Goal: Task Accomplishment & Management: Use online tool/utility

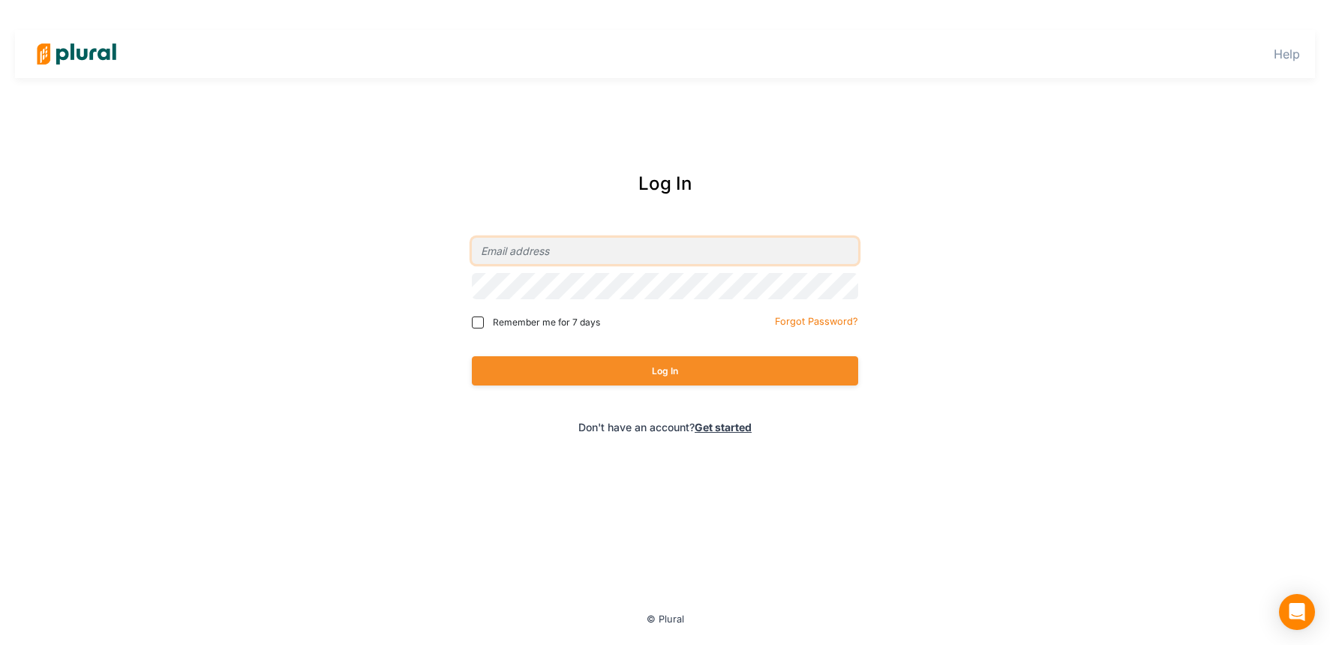
click at [573, 256] on input "email" at bounding box center [665, 251] width 386 height 26
type input "[PERSON_NAME][EMAIL_ADDRESS][DOMAIN_NAME]"
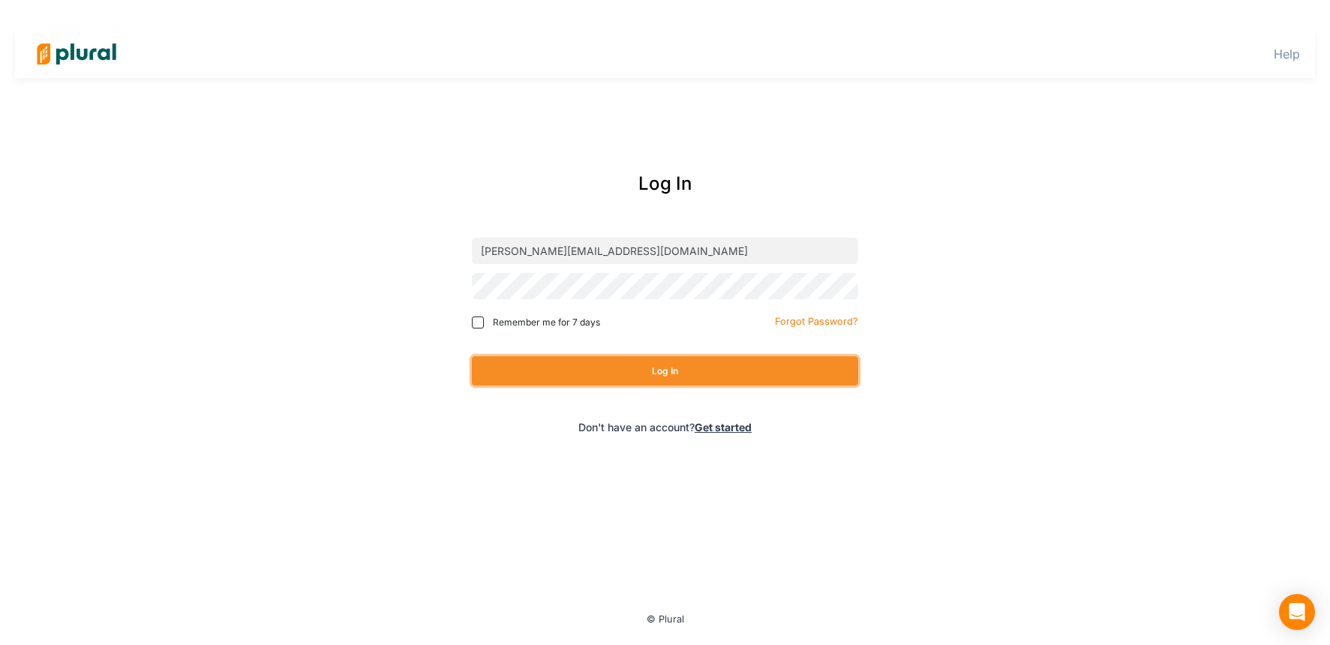
click at [571, 373] on button "Log In" at bounding box center [665, 370] width 386 height 29
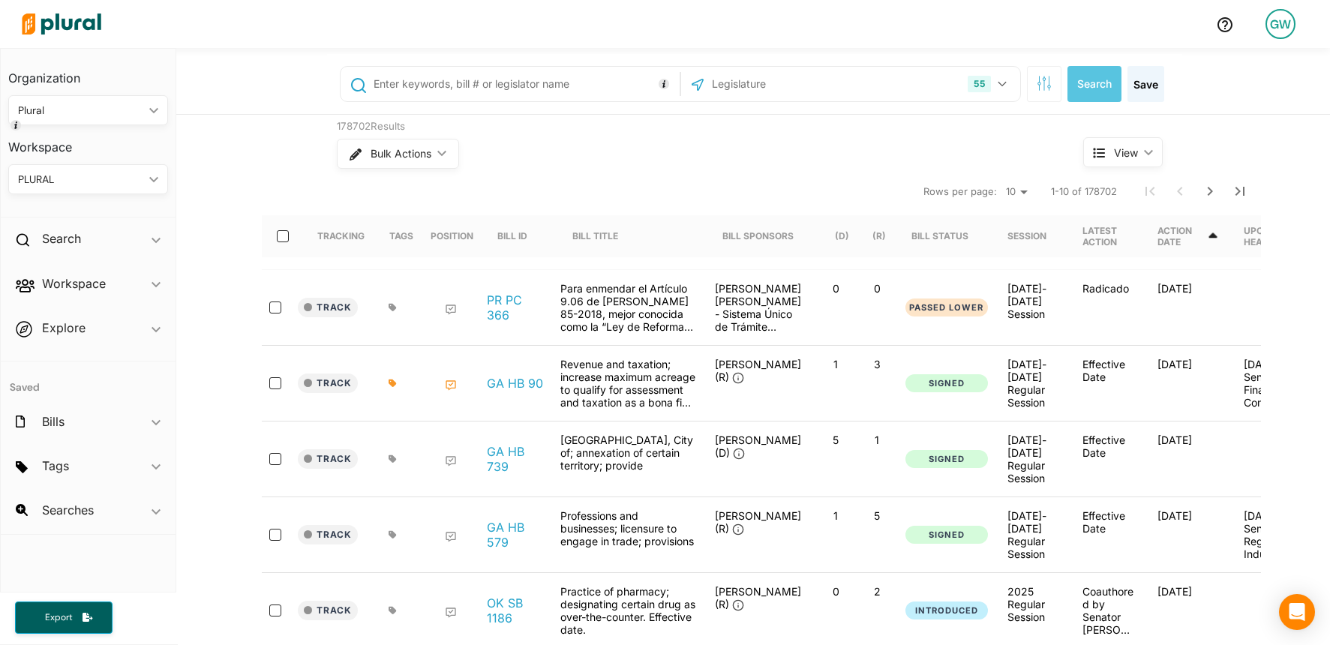
click at [1283, 15] on div "GW" at bounding box center [1280, 24] width 30 height 30
click at [1205, 71] on link "Admin Dashboard" at bounding box center [1239, 66] width 131 height 37
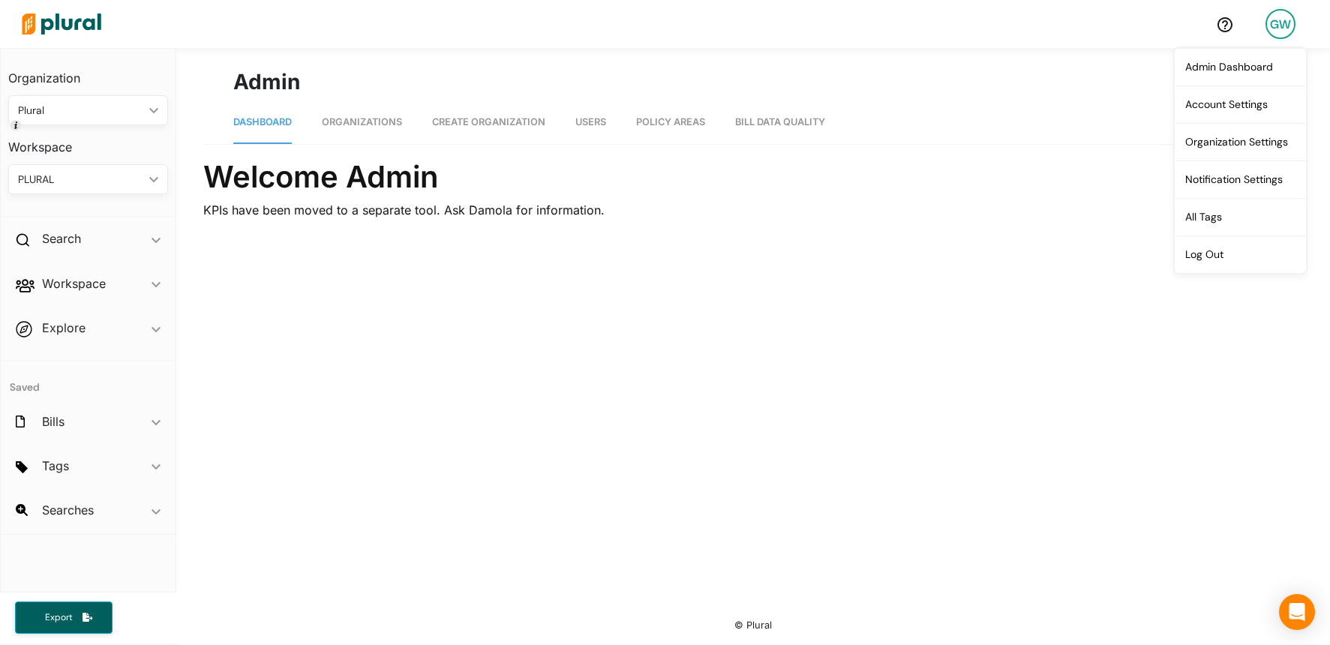
click at [379, 127] on link "Organizations" at bounding box center [362, 122] width 80 height 43
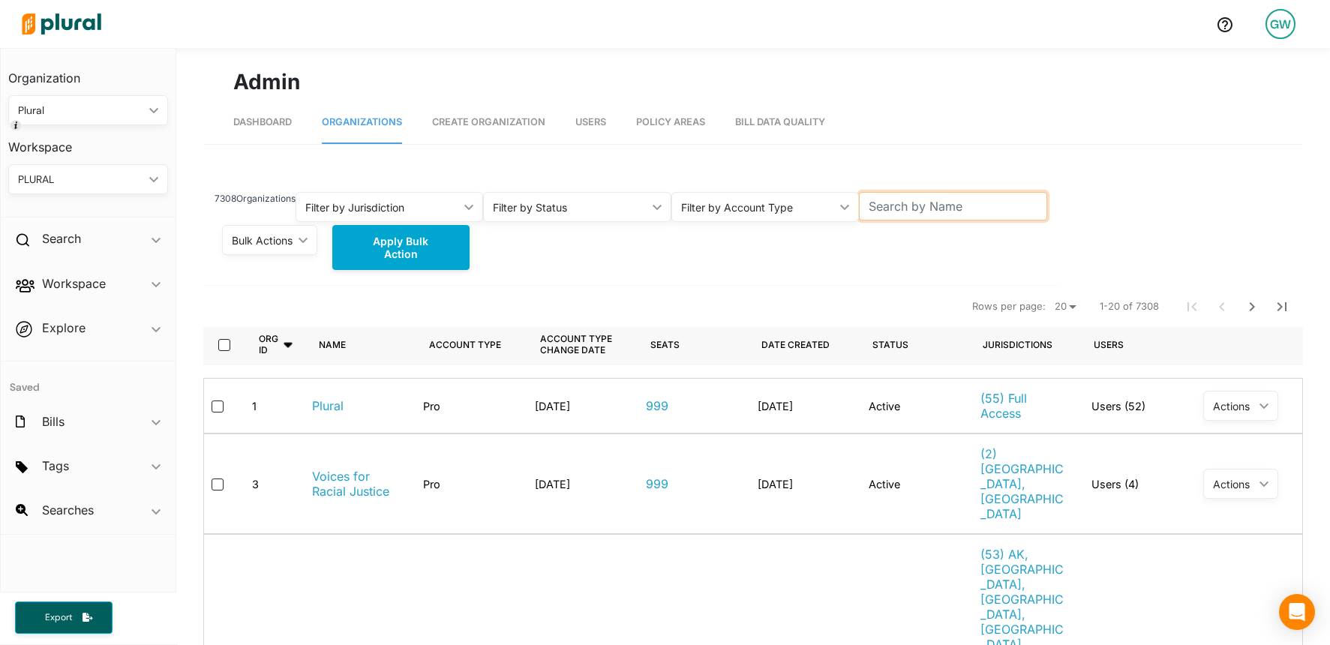
click at [955, 208] on input "text" at bounding box center [953, 206] width 188 height 28
type input "sisters"
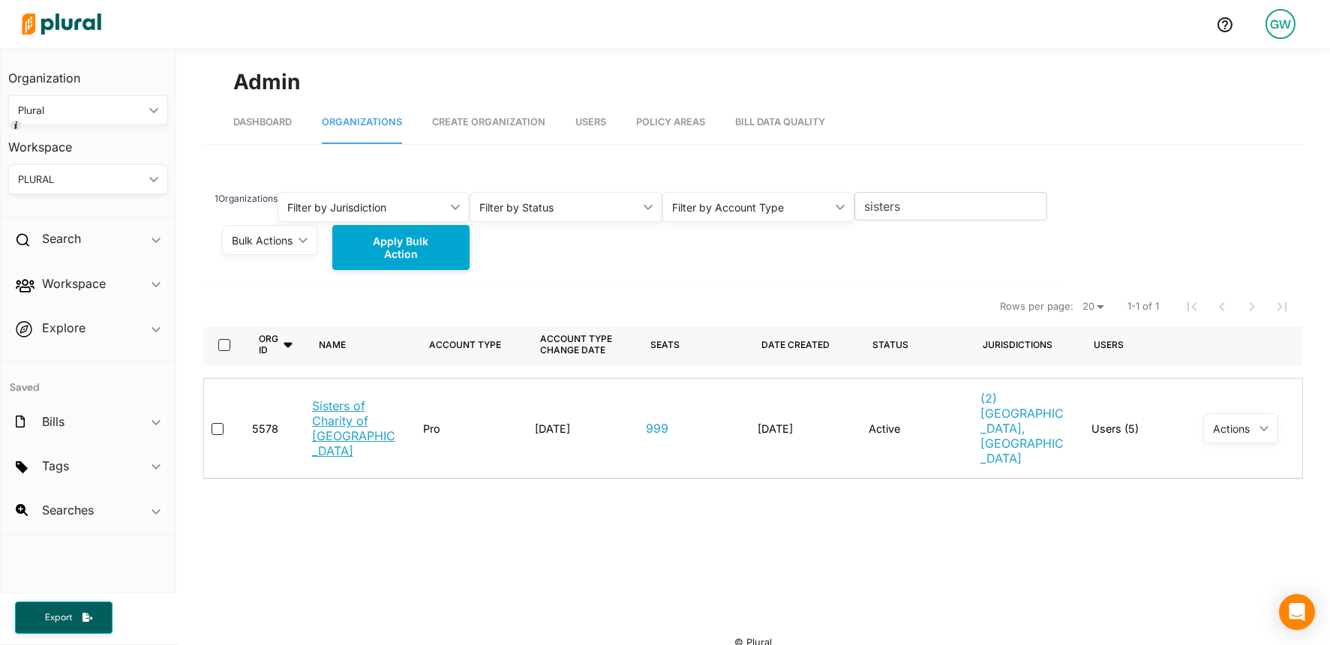
click at [333, 410] on link "Sisters of Charity of [GEOGRAPHIC_DATA]" at bounding box center [356, 428] width 88 height 60
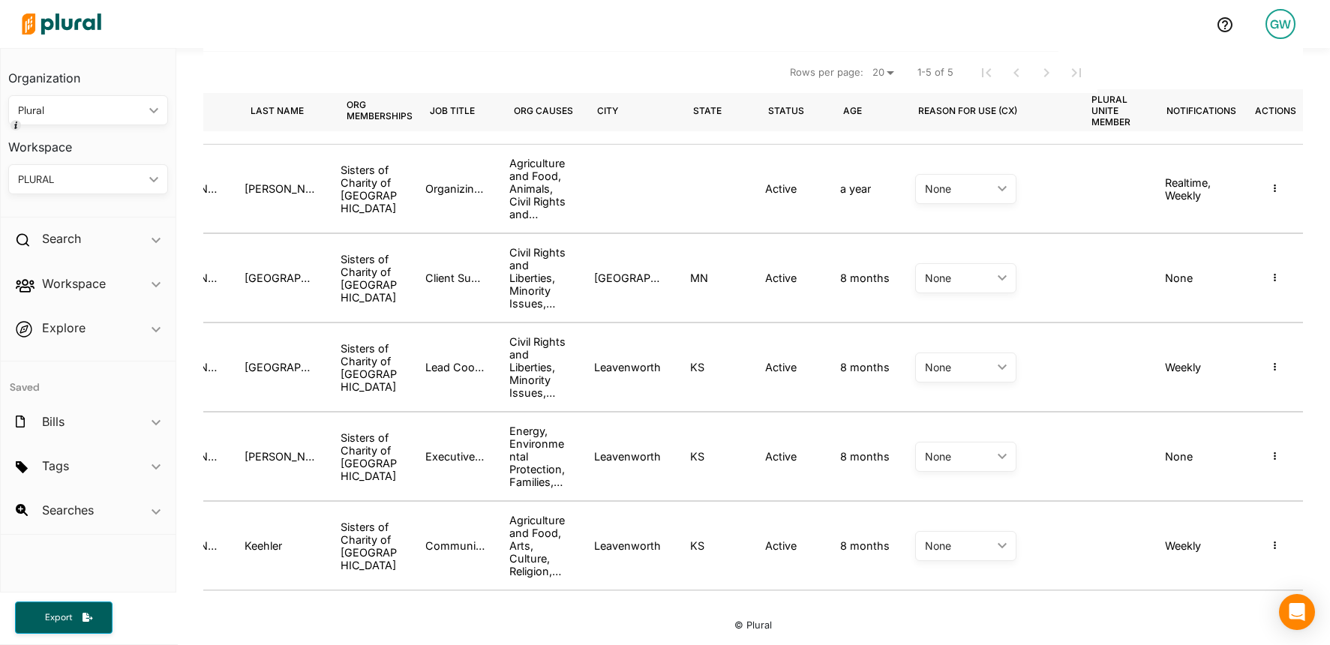
scroll to position [0, 227]
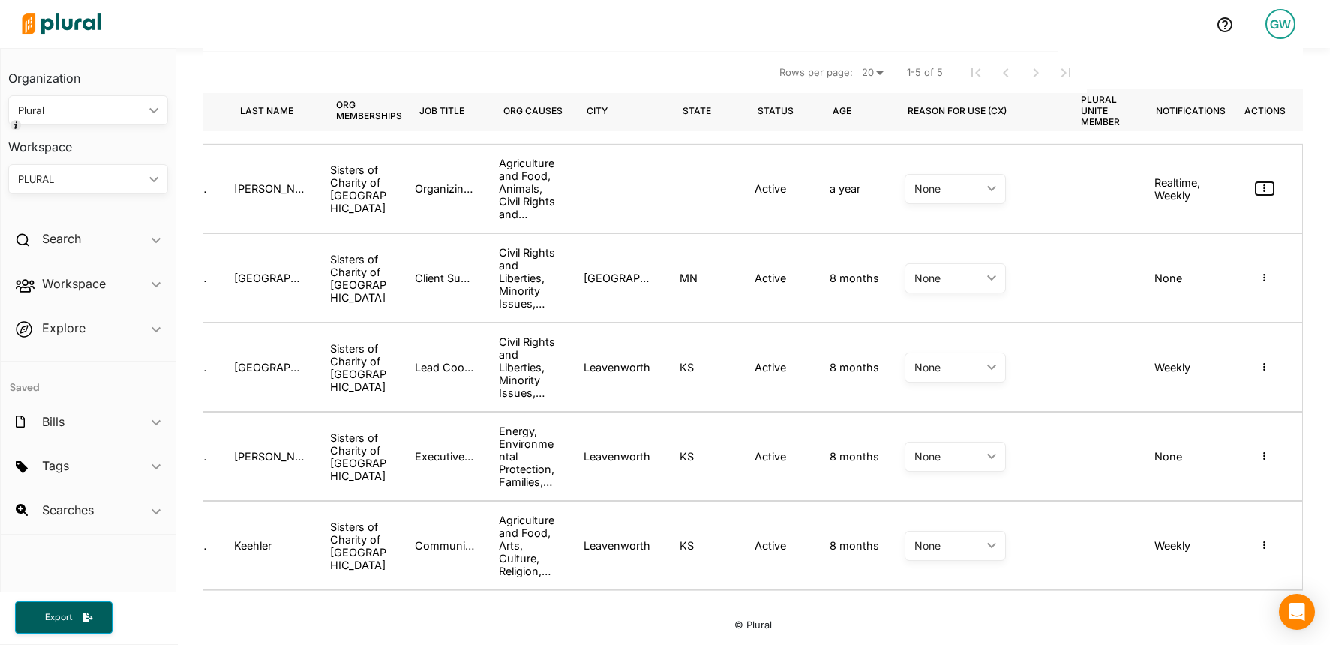
click at [1258, 192] on button "button" at bounding box center [1264, 188] width 18 height 13
click at [1225, 223] on link "Masquerade as user" at bounding box center [1197, 215] width 148 height 34
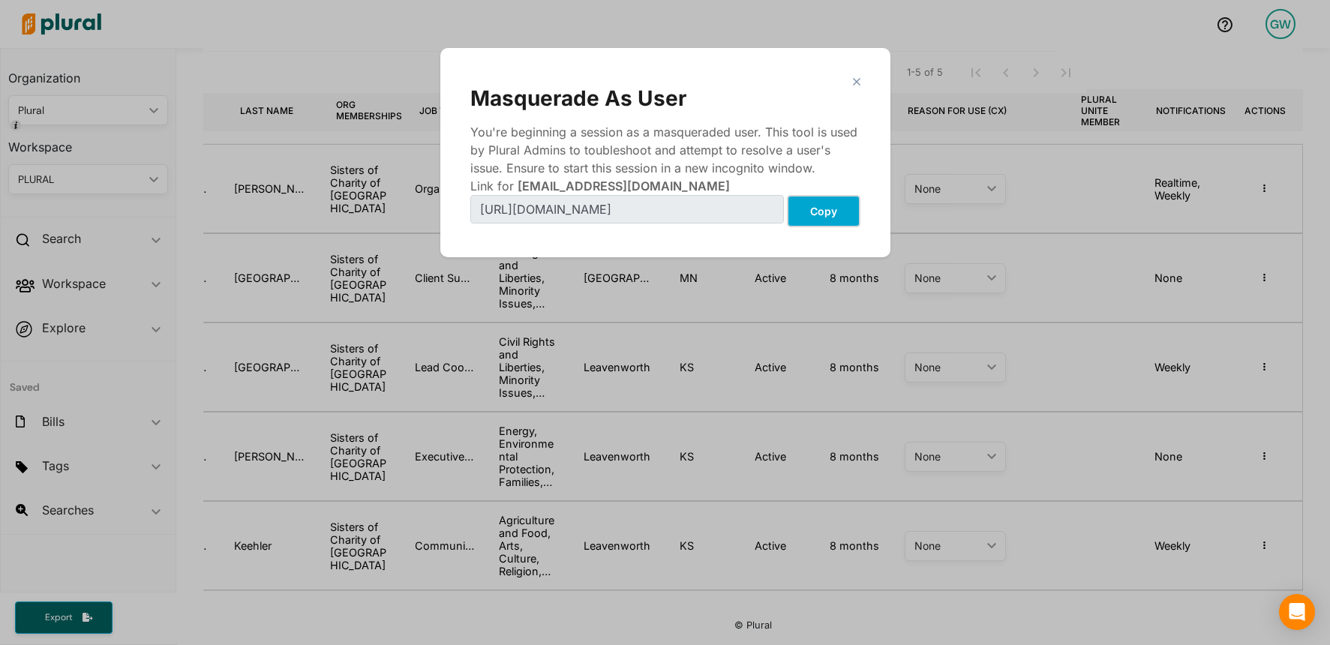
click at [824, 214] on button "Copy" at bounding box center [823, 211] width 73 height 32
click at [859, 88] on div "Masquerade As User" at bounding box center [665, 97] width 390 height 25
click at [856, 85] on div "Masquerade As User" at bounding box center [665, 97] width 390 height 25
click at [852, 75] on div "close Masquerade As User You're beginning a session as a masqueraded user. This…" at bounding box center [665, 152] width 420 height 179
click at [858, 88] on div "Masquerade As User" at bounding box center [665, 97] width 390 height 25
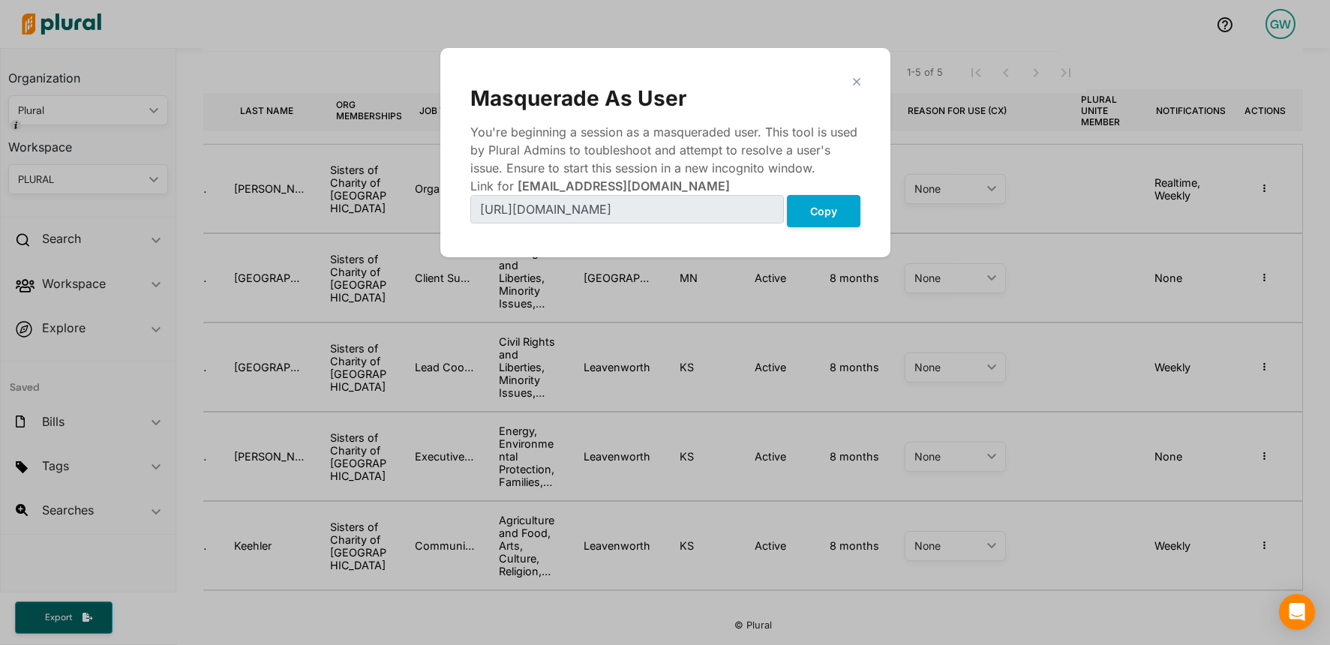
click at [852, 75] on div "close Masquerade As User You're beginning a session as a masqueraded user. This…" at bounding box center [665, 152] width 420 height 179
click at [852, 76] on div "close Masquerade As User You're beginning a session as a masqueraded user. This…" at bounding box center [665, 152] width 420 height 179
click at [859, 79] on polygon "Modal" at bounding box center [856, 81] width 13 height 13
